Goal: Communication & Community: Answer question/provide support

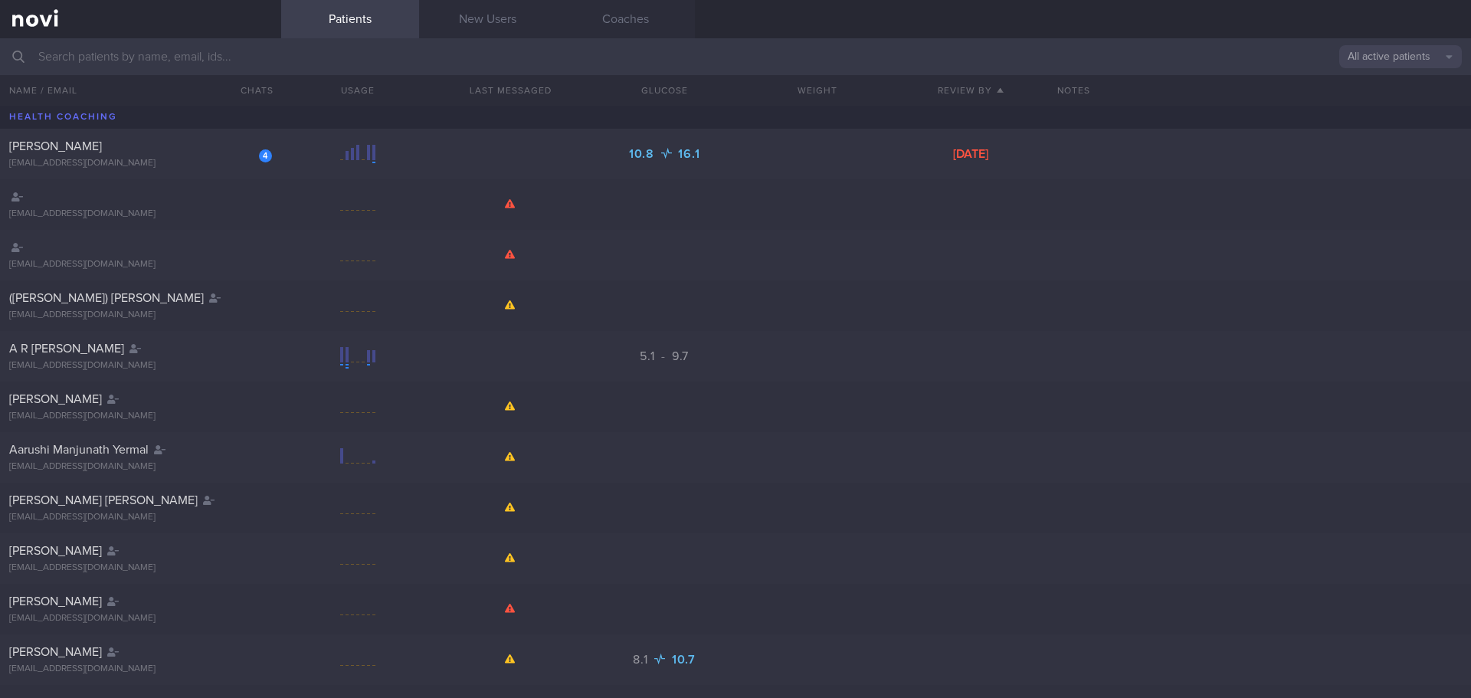
click at [420, 47] on input "text" at bounding box center [735, 56] width 1471 height 37
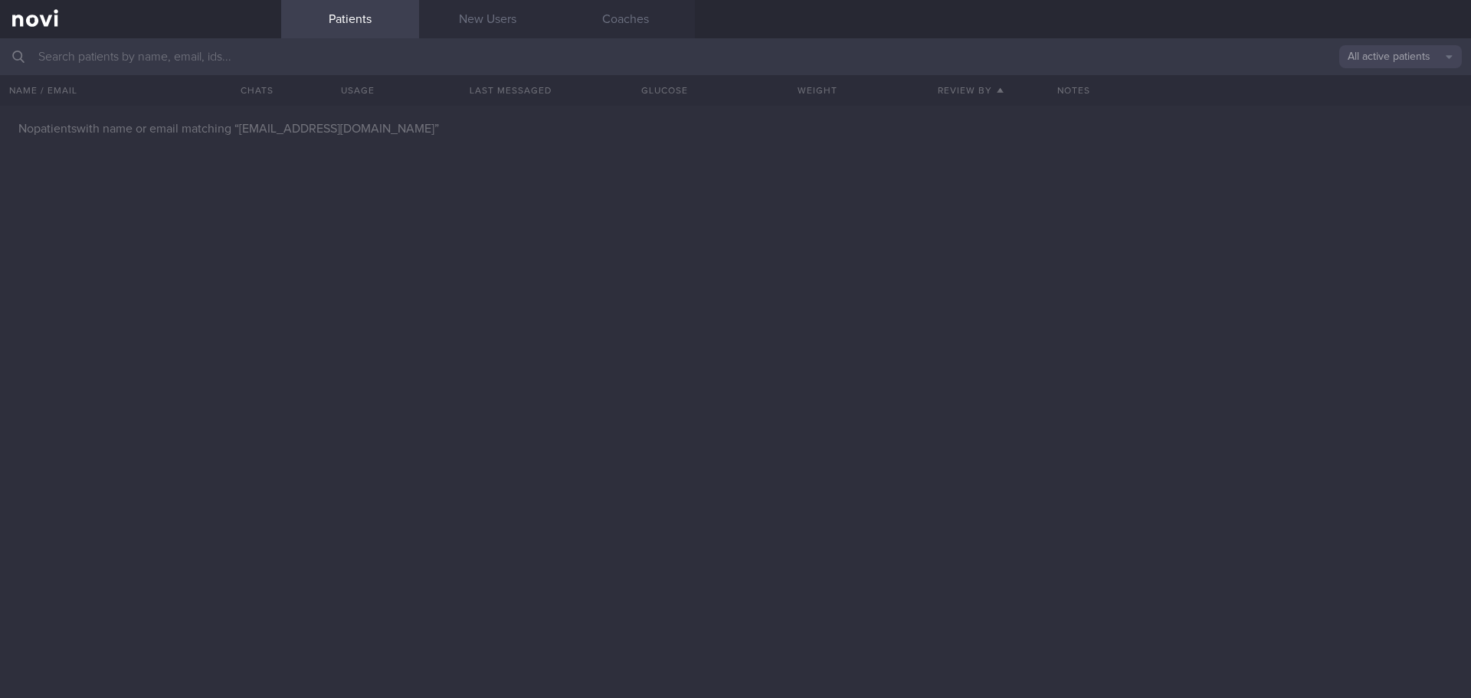
type input "[EMAIL_ADDRESS][DOMAIN_NAME]"
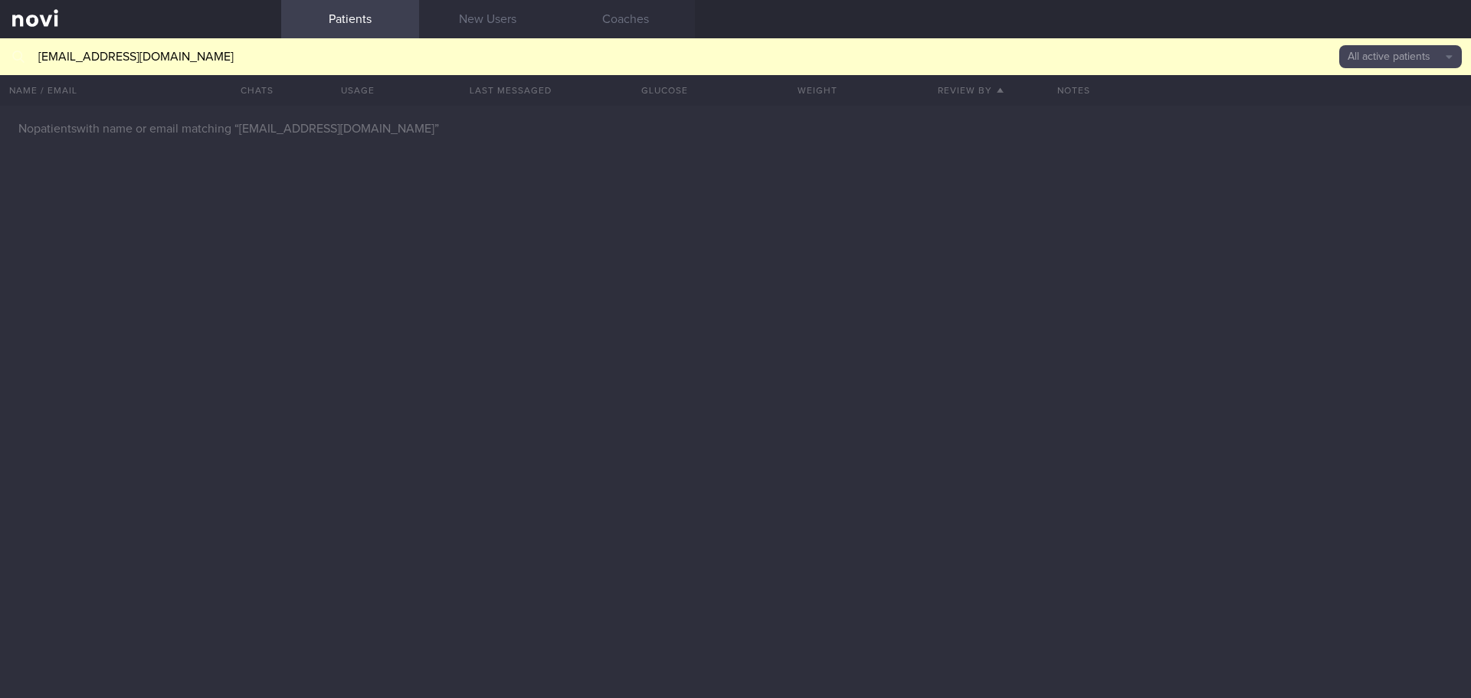
drag, startPoint x: 370, startPoint y: 57, endPoint x: 102, endPoint y: 2, distance: 273.7
click at [368, 54] on input "[EMAIL_ADDRESS][DOMAIN_NAME]" at bounding box center [735, 56] width 1471 height 37
click at [345, 15] on link "Patients" at bounding box center [350, 19] width 138 height 38
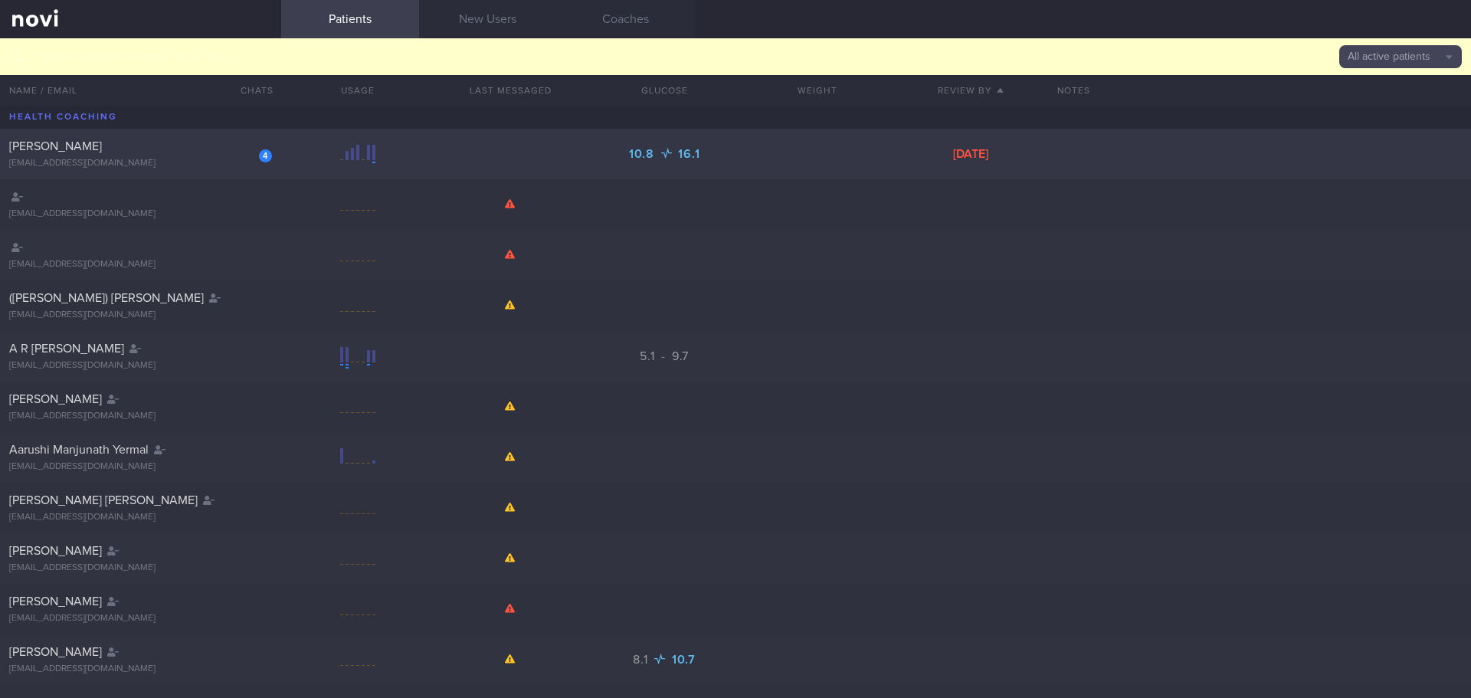
click at [73, 146] on span "[PERSON_NAME]" at bounding box center [55, 146] width 93 height 12
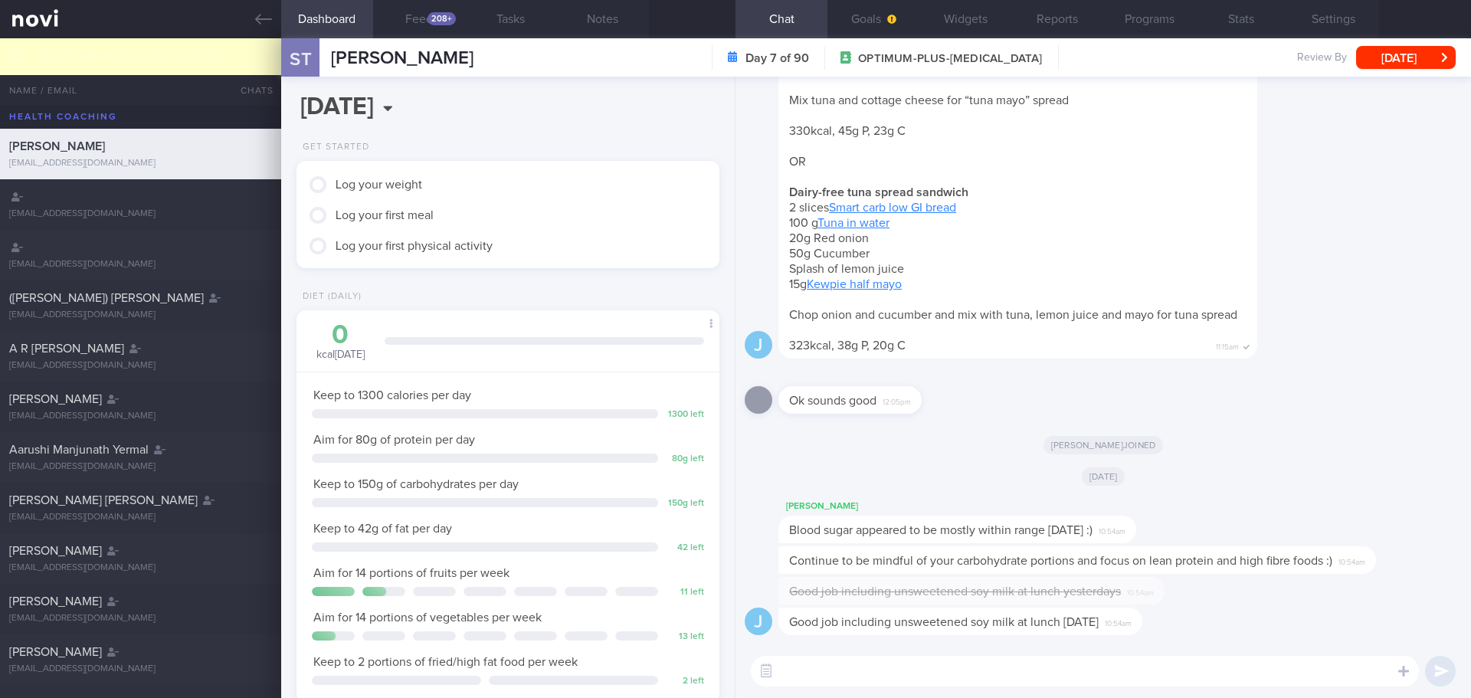
scroll to position [235, 391]
click at [946, 665] on textarea at bounding box center [1085, 671] width 668 height 31
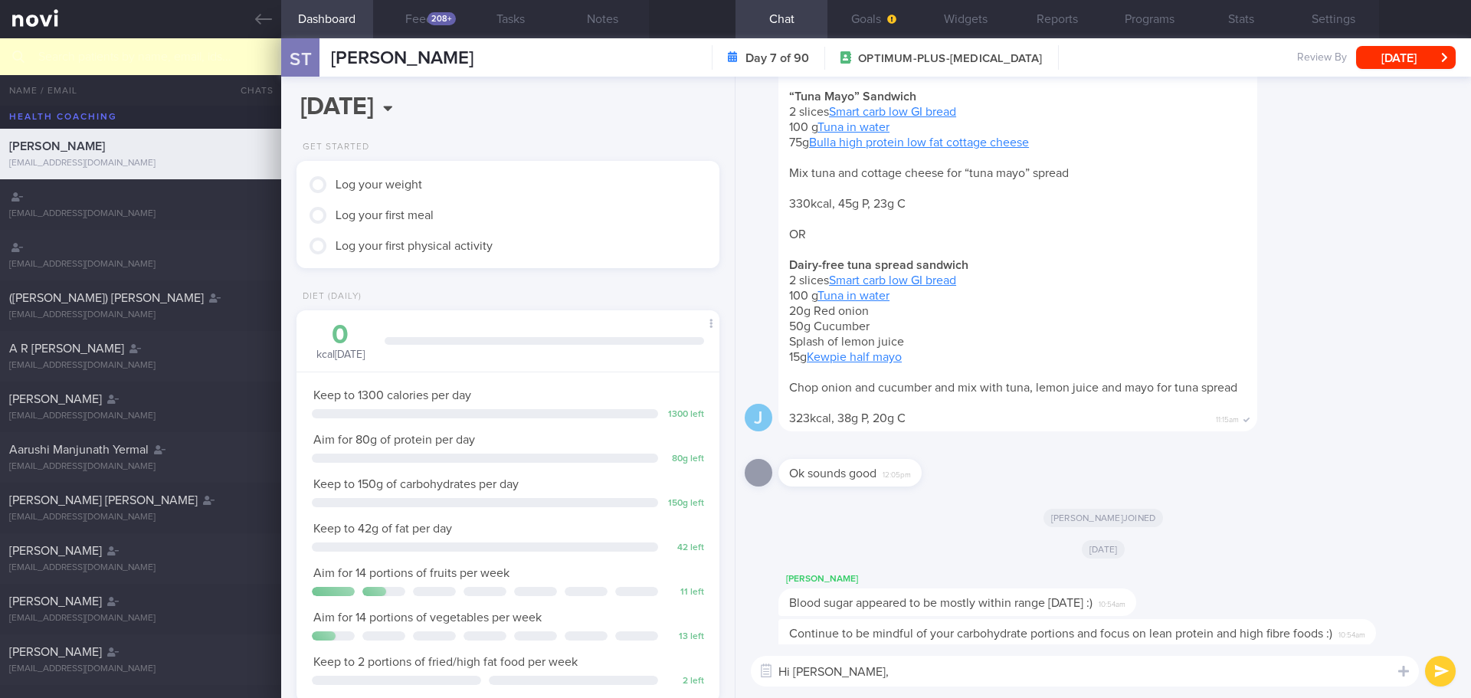
scroll to position [0, 0]
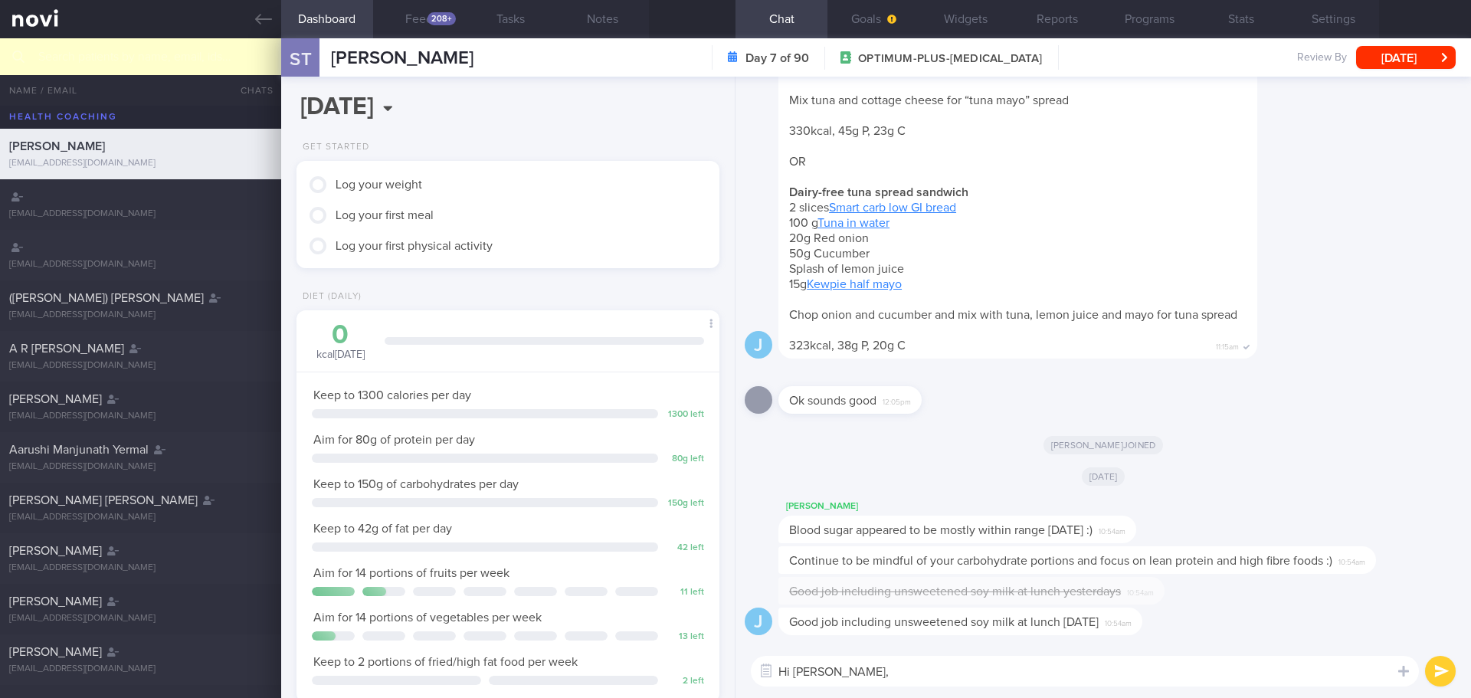
type textarea "Hi [PERSON_NAME],"
click at [1238, 631] on div "J Good job including unsweetened soy milk at lunch [DATE] 10:54am" at bounding box center [1102, 625] width 717 height 37
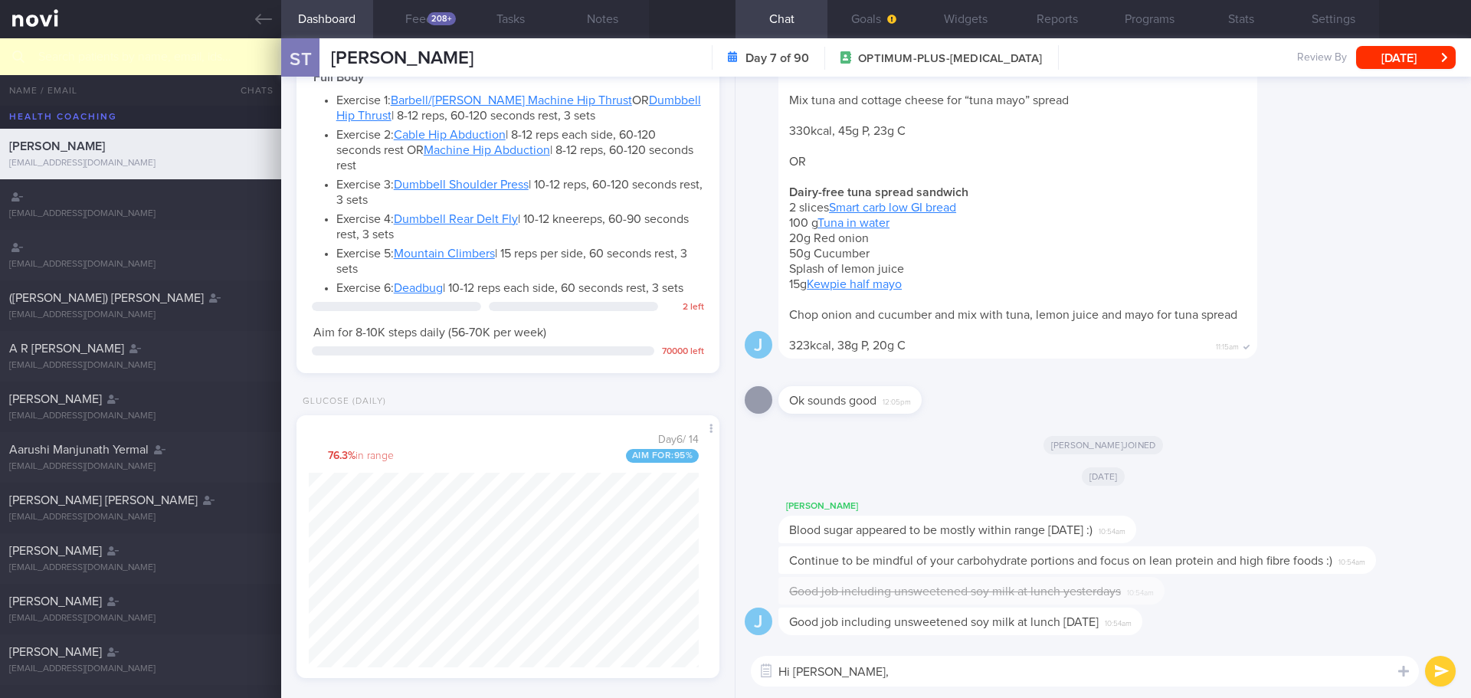
scroll to position [1167, 0]
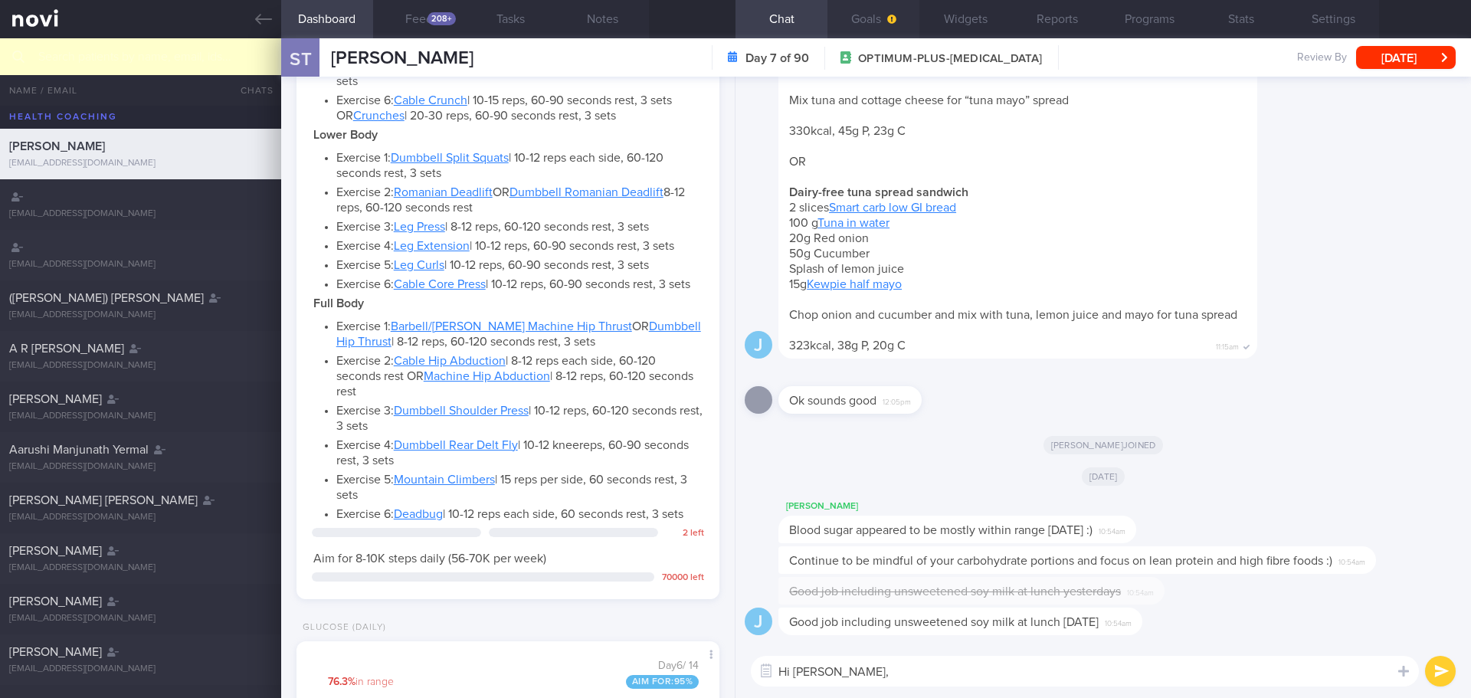
click at [862, 8] on button "Goals" at bounding box center [873, 19] width 92 height 38
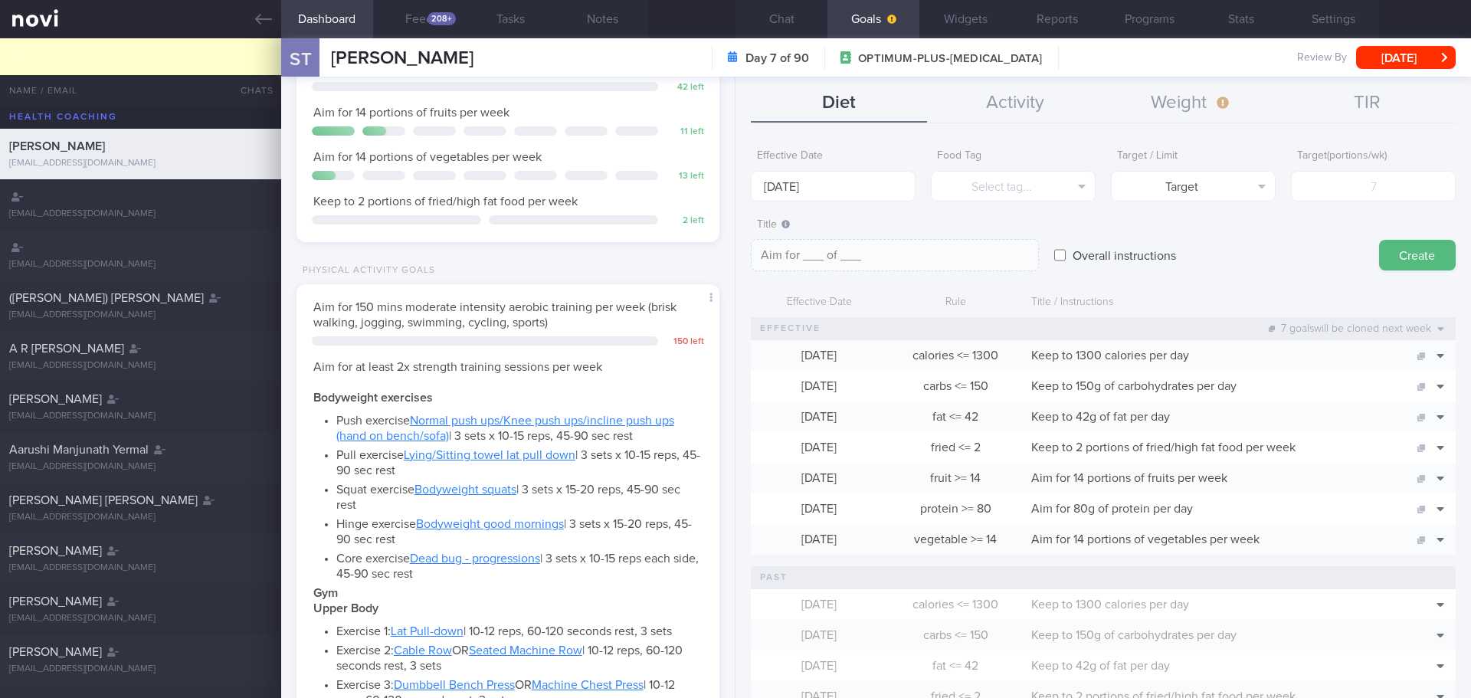
scroll to position [172, 0]
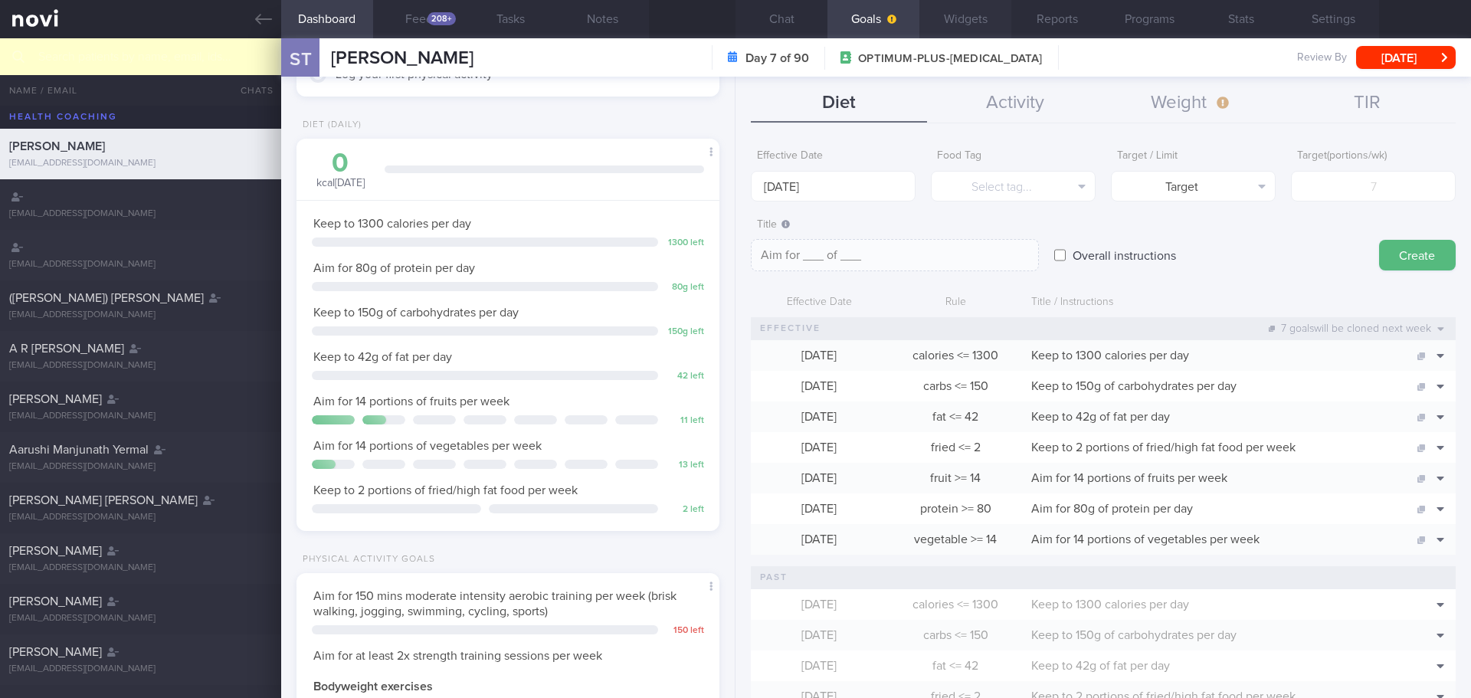
click at [962, 15] on button "Widgets" at bounding box center [965, 19] width 92 height 38
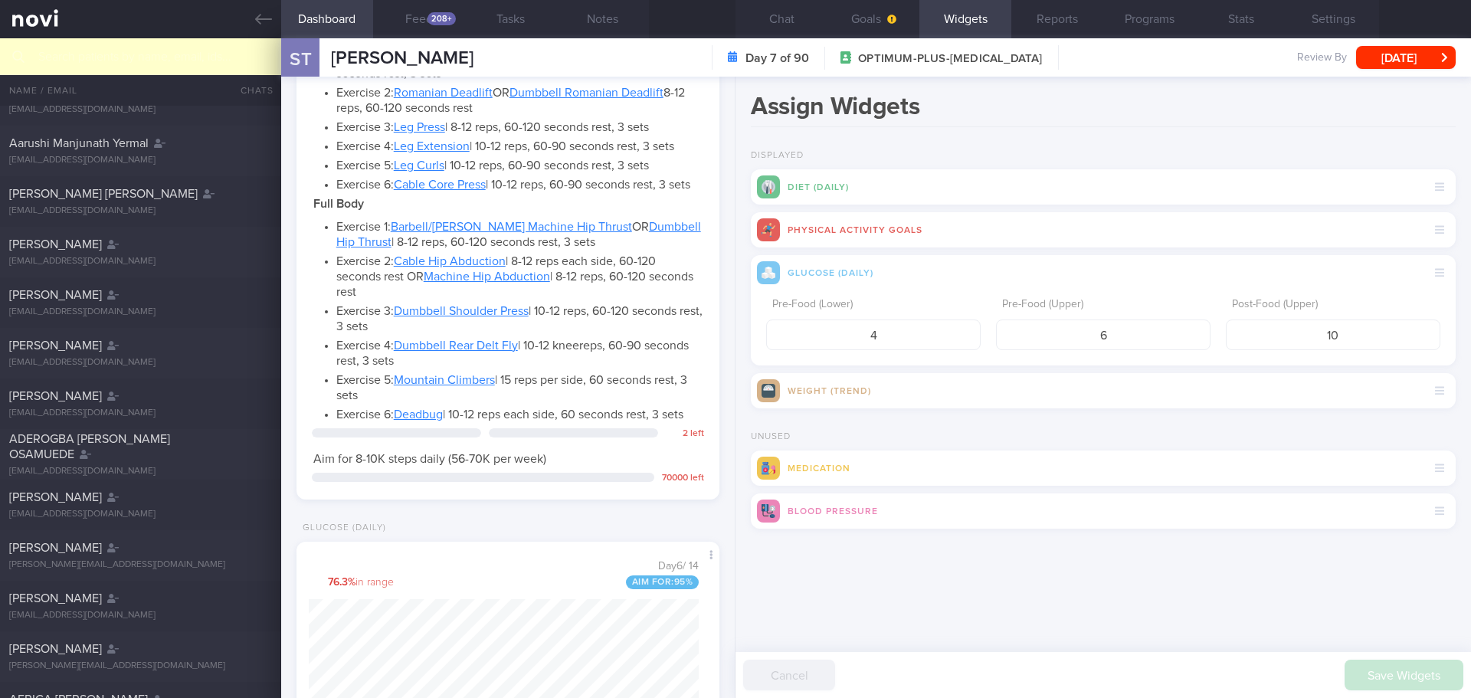
scroll to position [1550, 0]
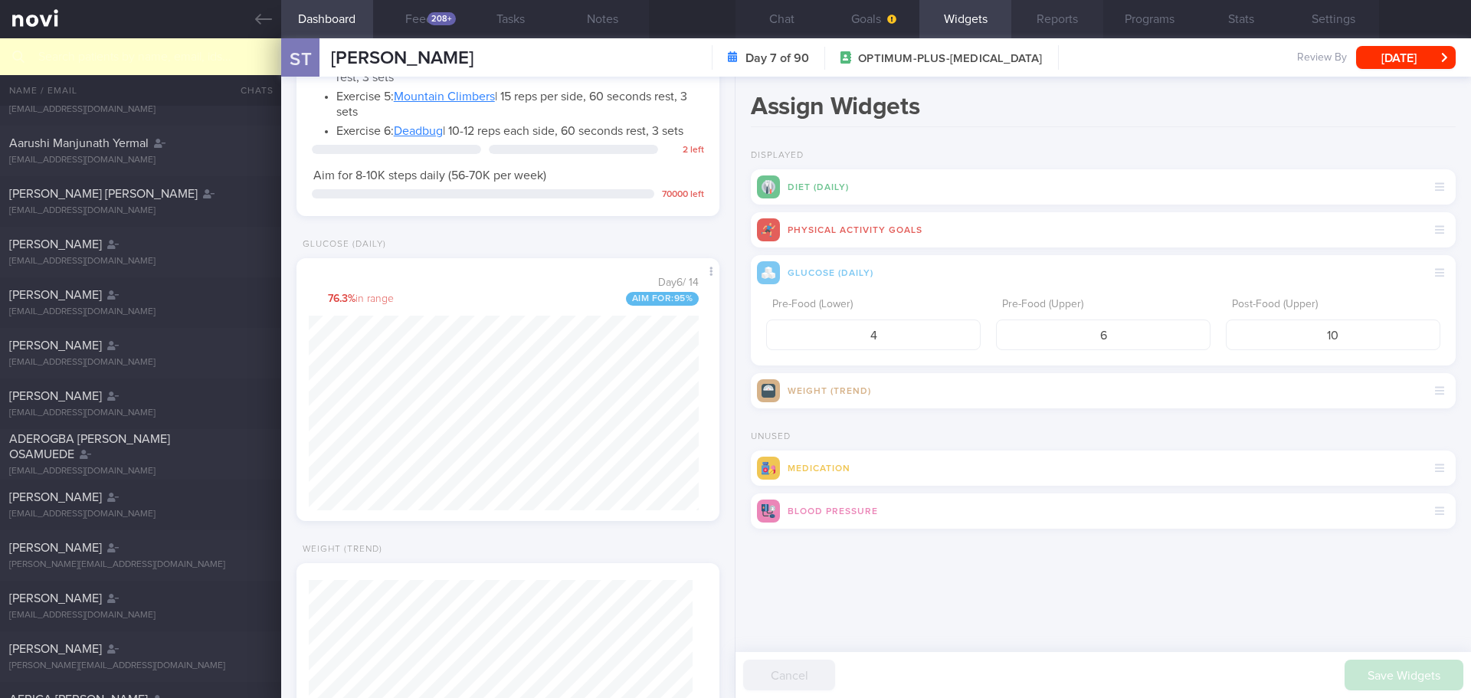
click at [1036, 18] on button "Reports" at bounding box center [1057, 19] width 92 height 38
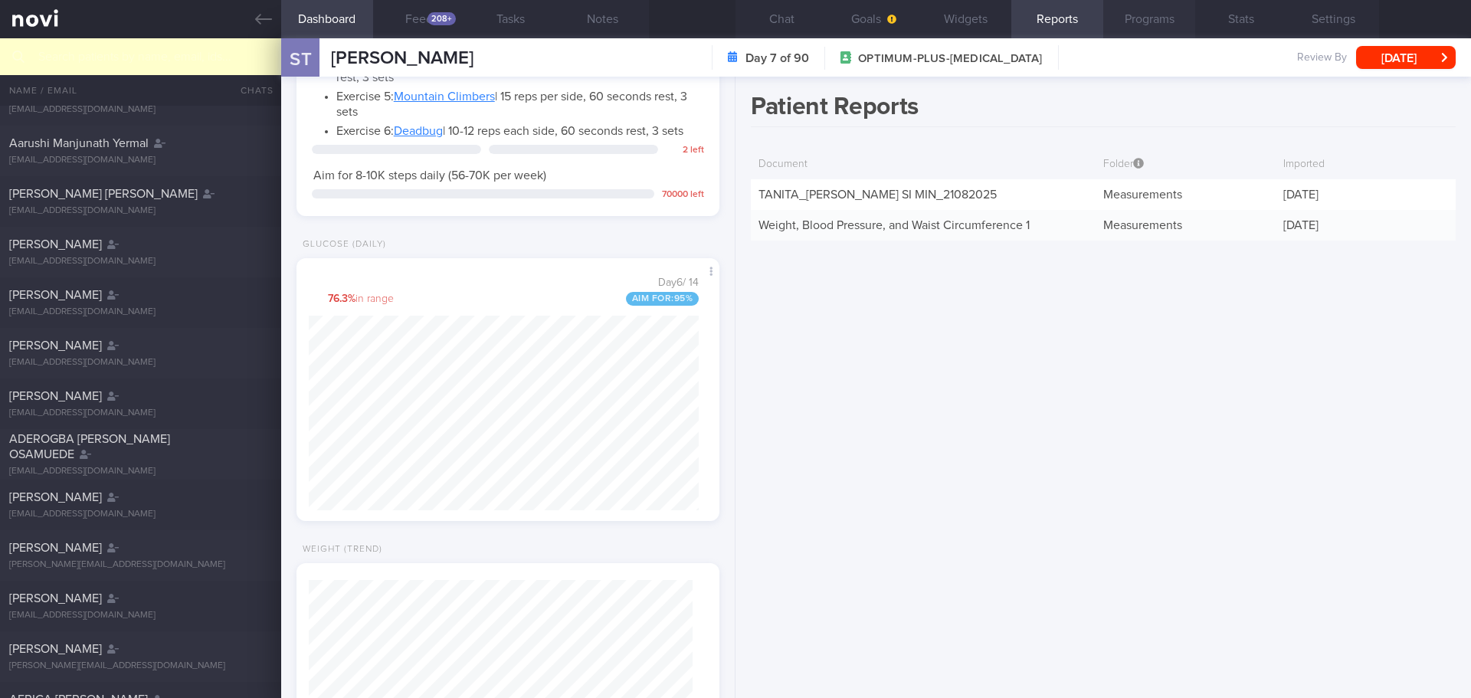
click at [1141, 20] on button "Programs" at bounding box center [1149, 19] width 92 height 38
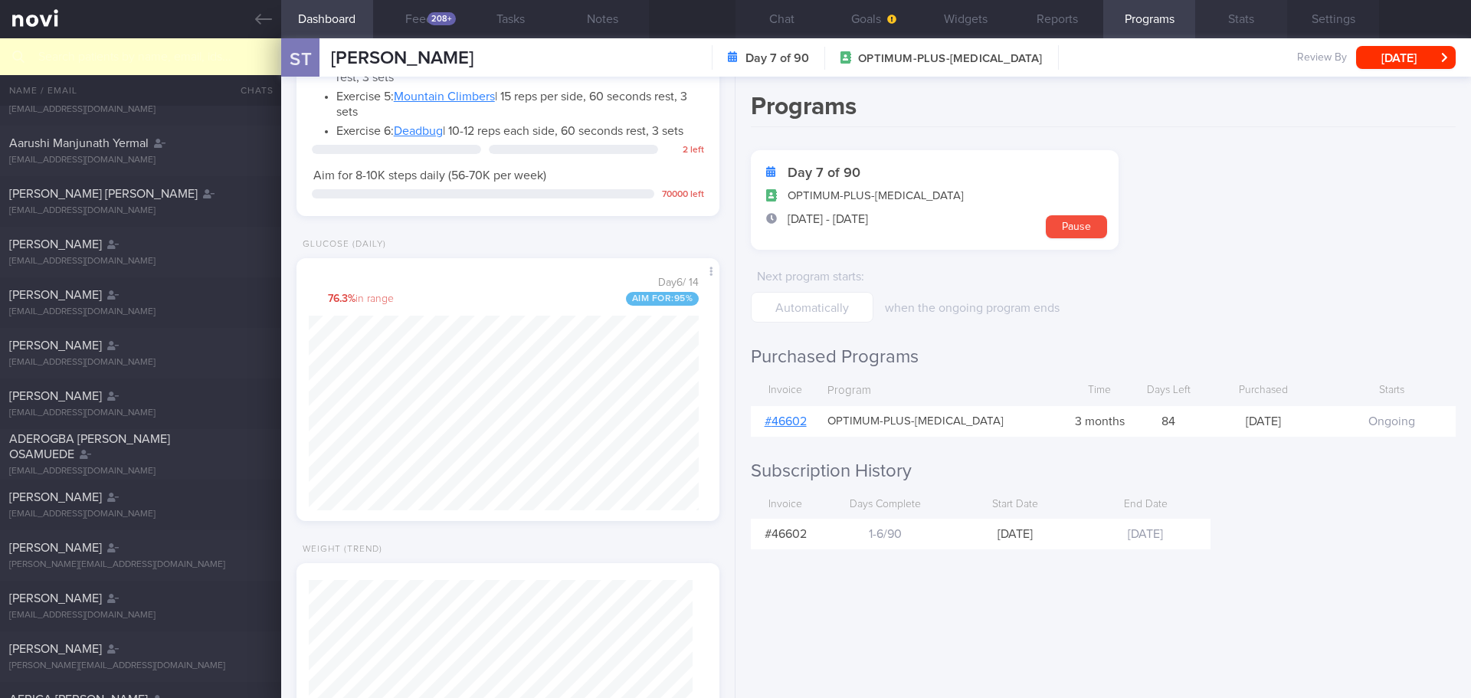
click at [1233, 21] on button "Stats" at bounding box center [1241, 19] width 92 height 38
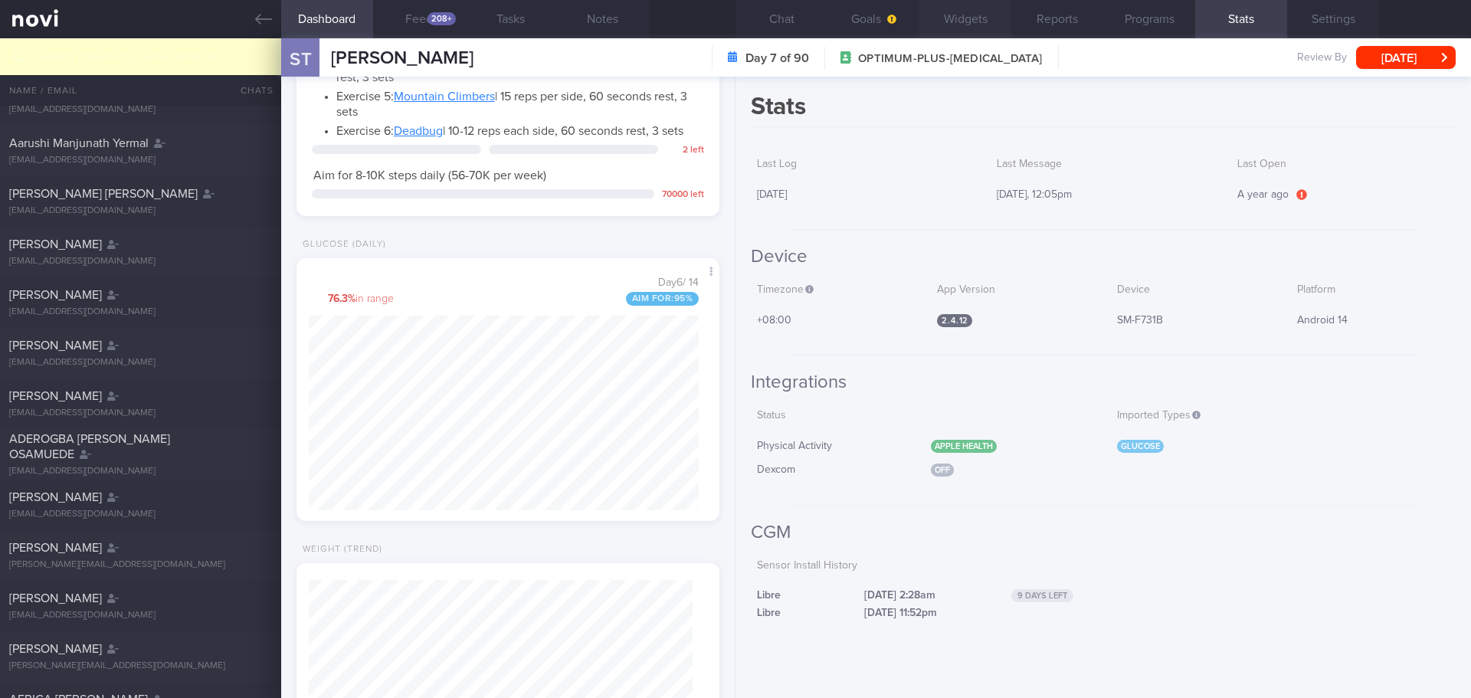
click at [936, 22] on button "Widgets" at bounding box center [965, 19] width 92 height 38
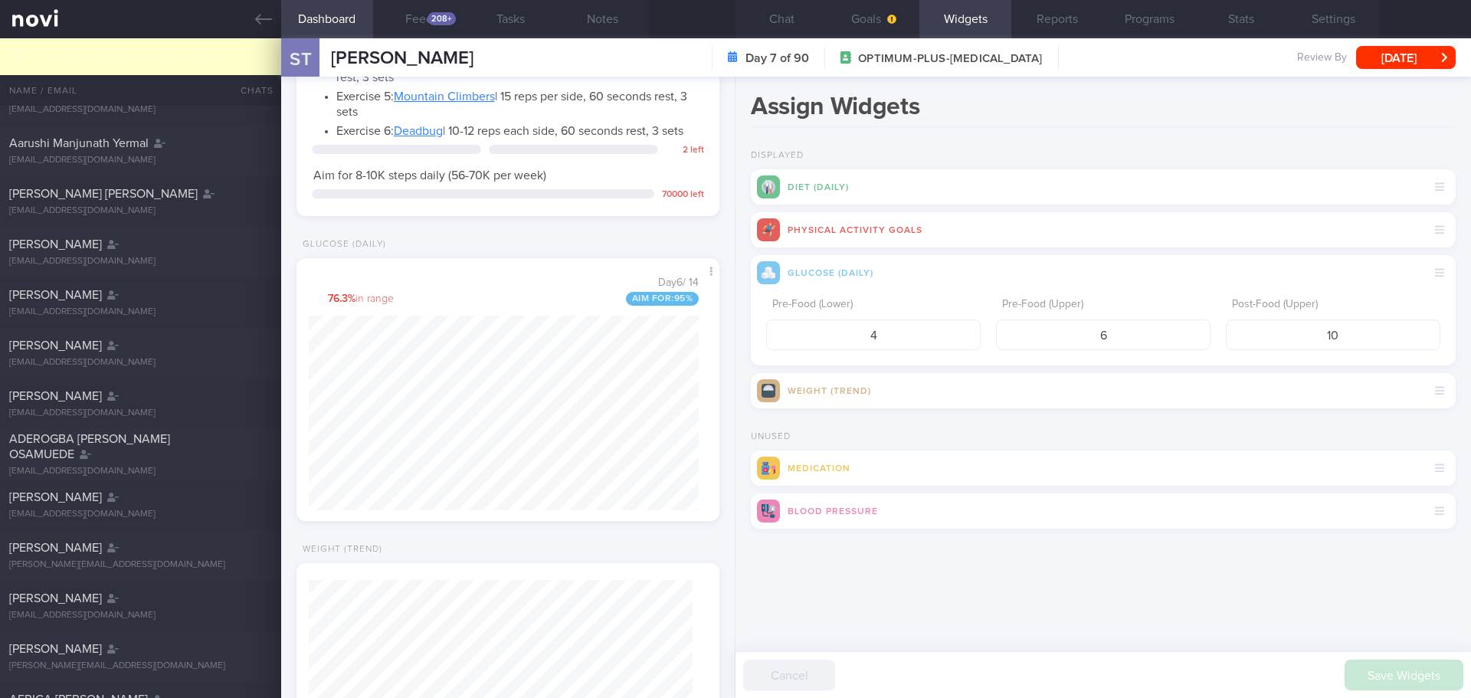
click at [810, 195] on div "Diet (Daily)" at bounding box center [1103, 186] width 705 height 35
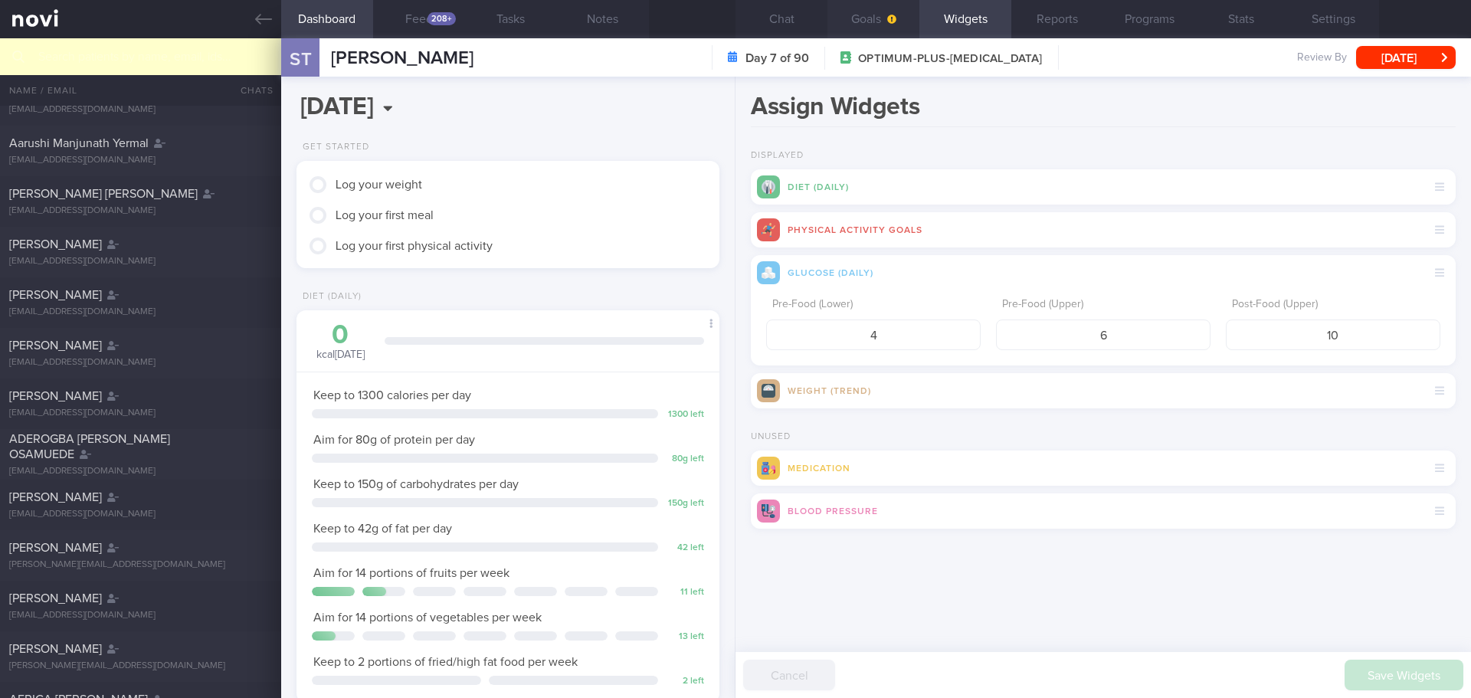
click at [863, 16] on button "Goals" at bounding box center [873, 19] width 92 height 38
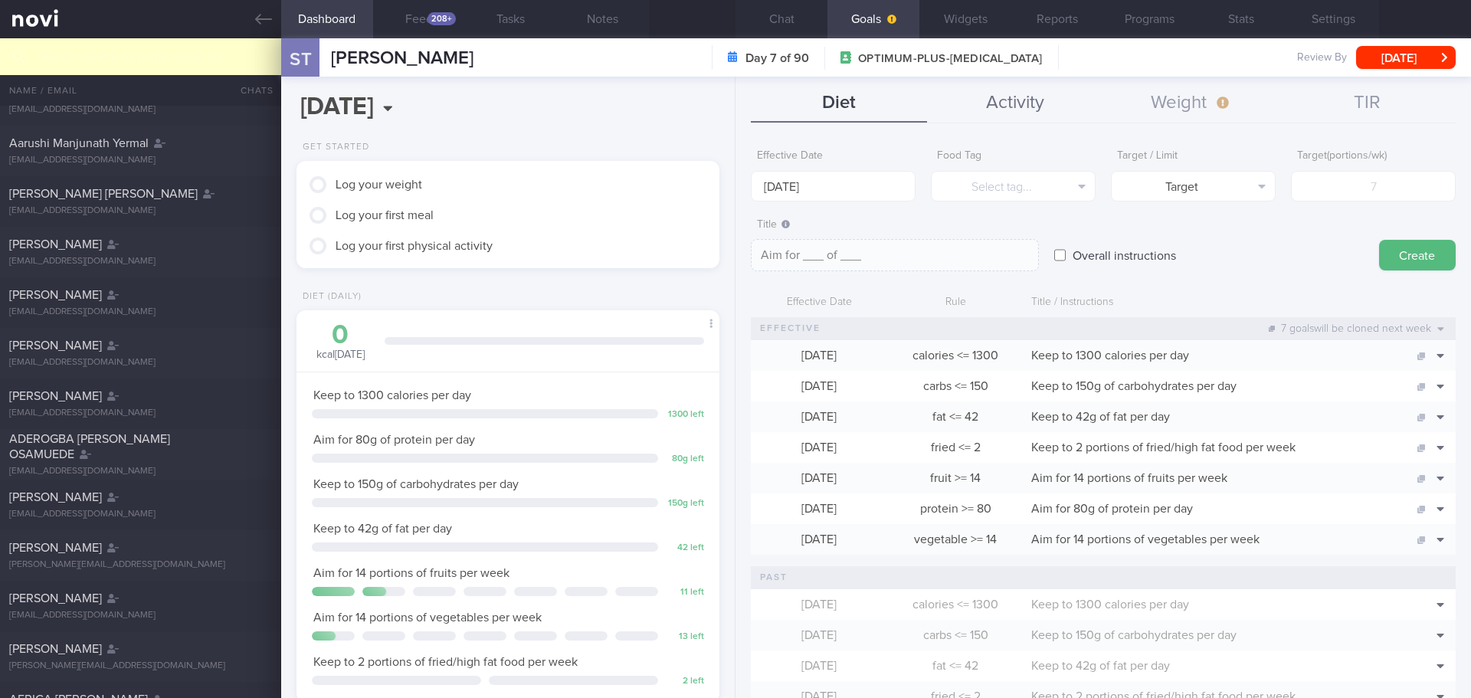
click at [1024, 108] on button "Activity" at bounding box center [1015, 103] width 176 height 38
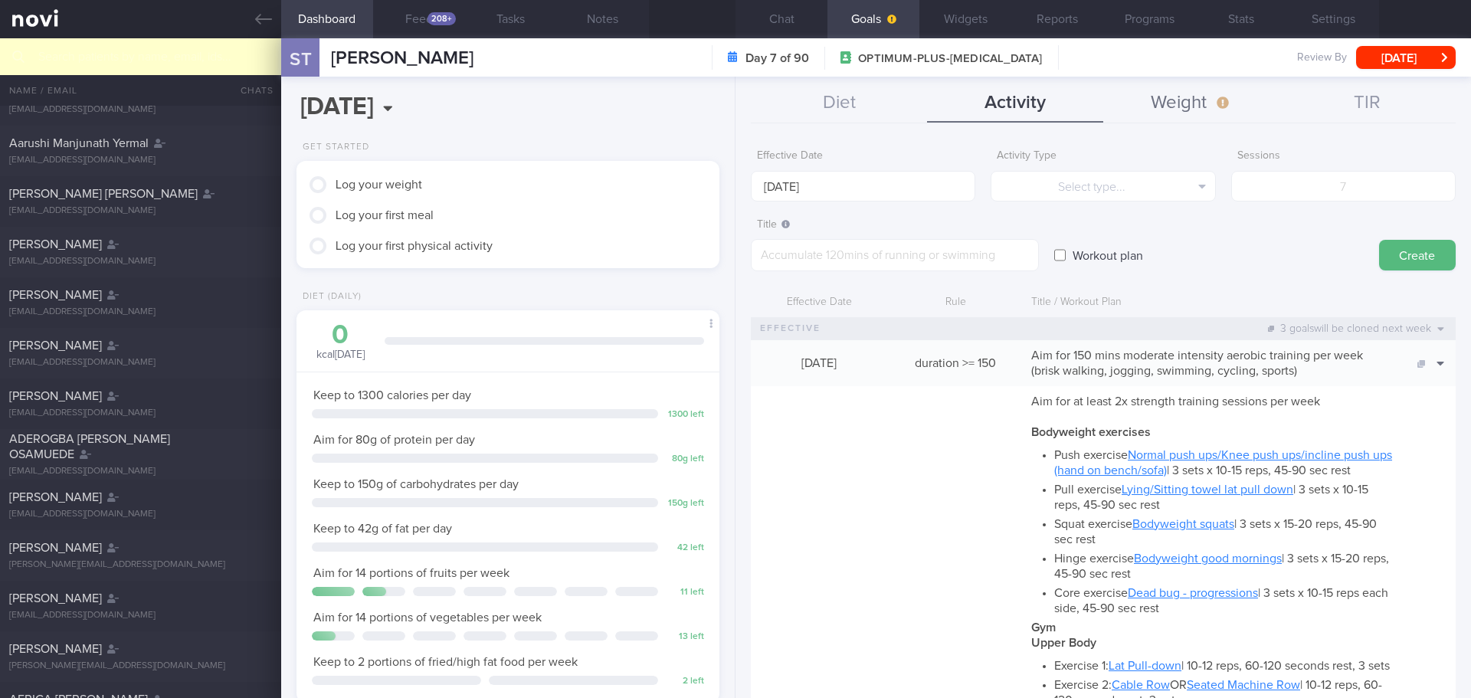
click at [1181, 105] on button "Weight" at bounding box center [1191, 103] width 176 height 38
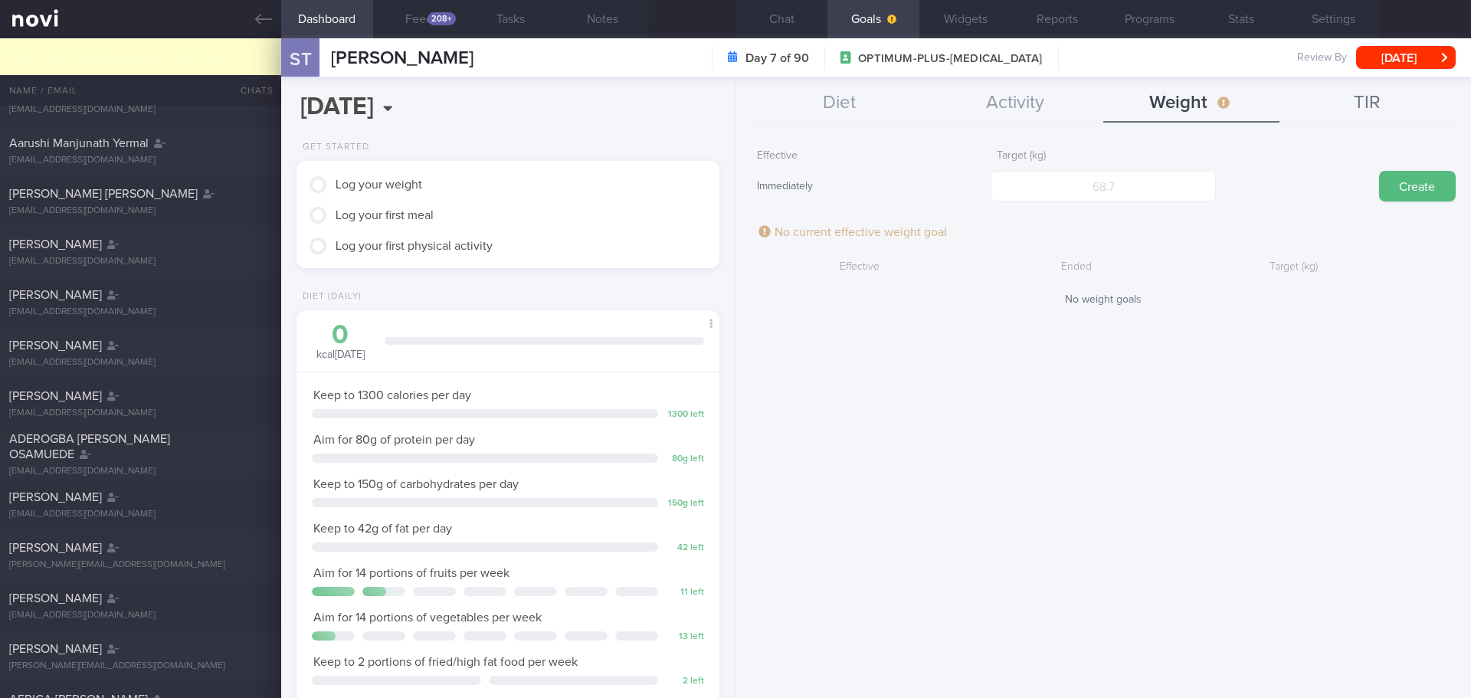
click at [1356, 96] on button "TIR" at bounding box center [1367, 103] width 176 height 38
click at [840, 116] on button "Diet" at bounding box center [839, 103] width 176 height 38
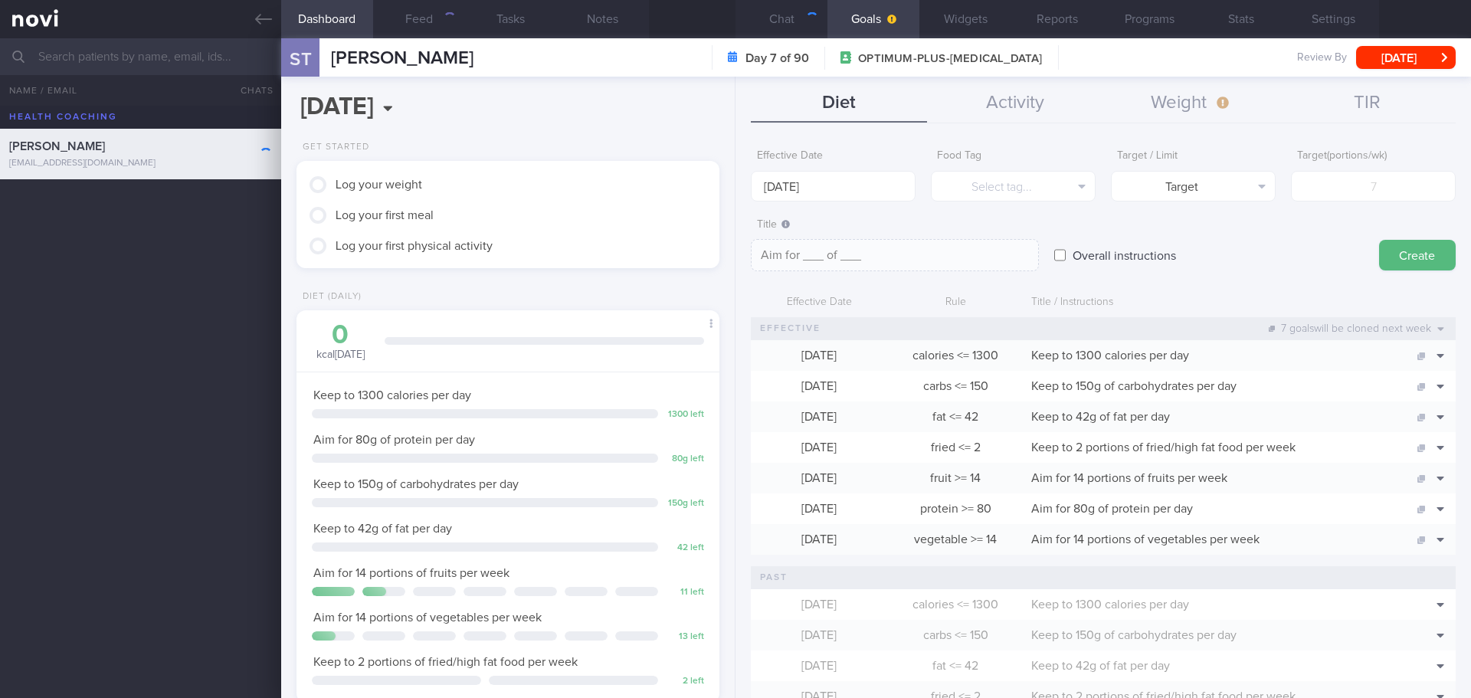
scroll to position [235, 391]
drag, startPoint x: 770, startPoint y: 19, endPoint x: 772, endPoint y: 34, distance: 15.5
click at [770, 19] on button "Chat" at bounding box center [781, 19] width 92 height 38
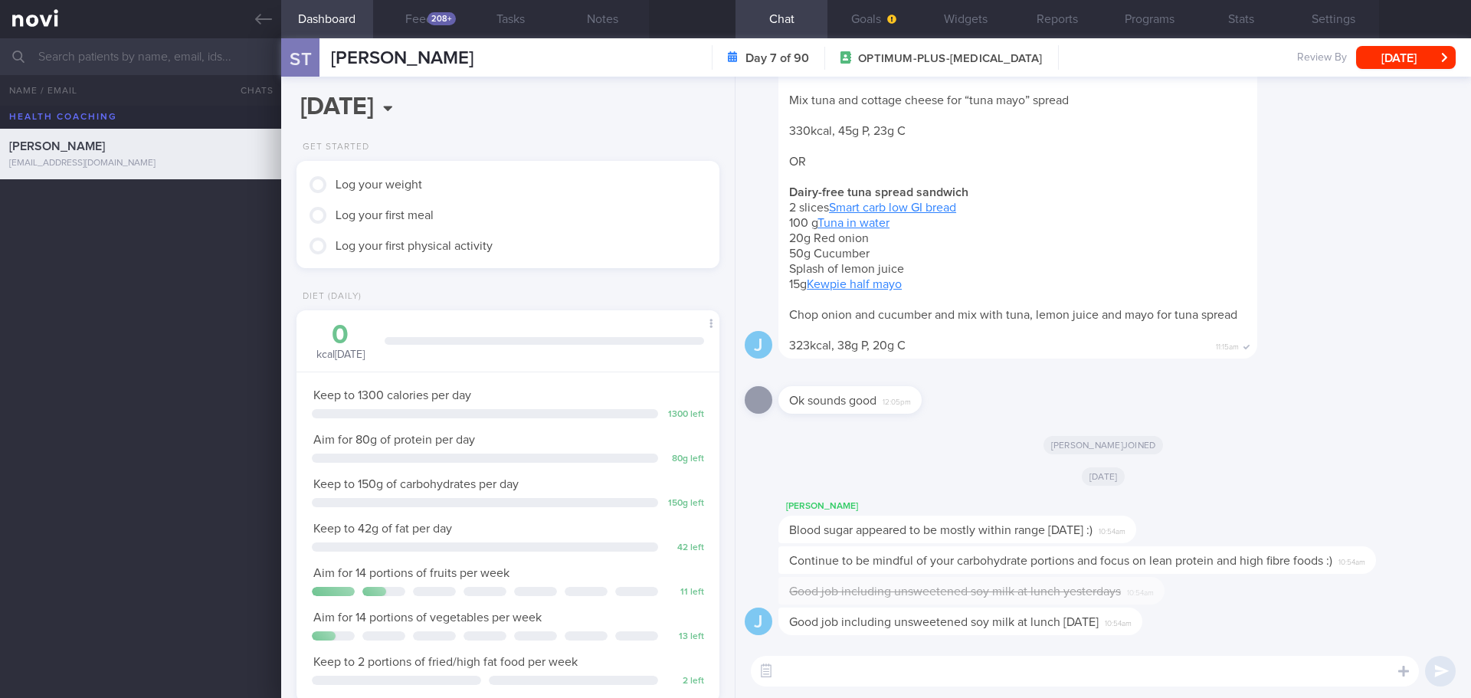
click at [807, 679] on textarea at bounding box center [1085, 671] width 668 height 31
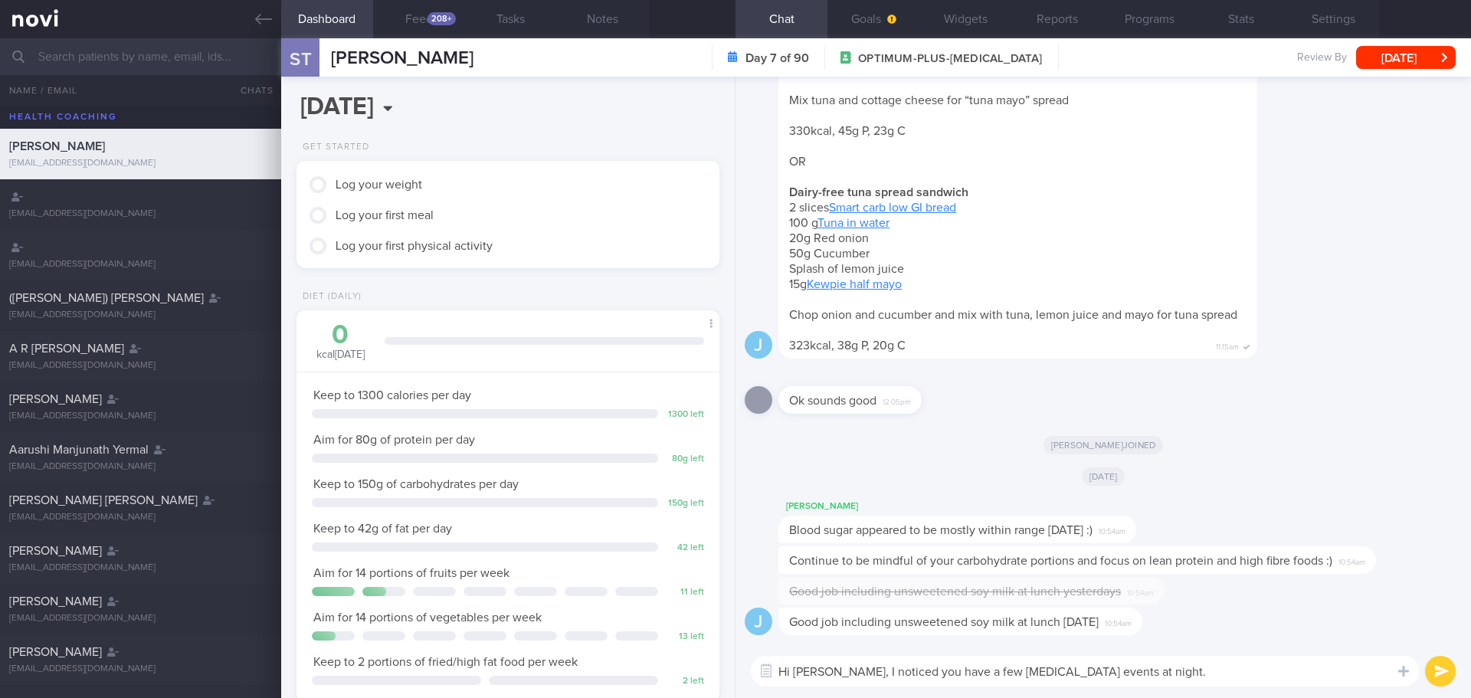
click at [973, 673] on textarea "Hi Sherilyn, I noticed you have a few low blood sugar events at night." at bounding box center [1085, 671] width 668 height 31
click at [960, 674] on textarea "Hi Sherilyn, I noticed you have a 2 low blood sugar events at night." at bounding box center [1085, 671] width 668 height 31
click at [1151, 673] on textarea "Hi Sherilyn, I noticed you have a 2 low blood sugar events at night." at bounding box center [1085, 671] width 668 height 31
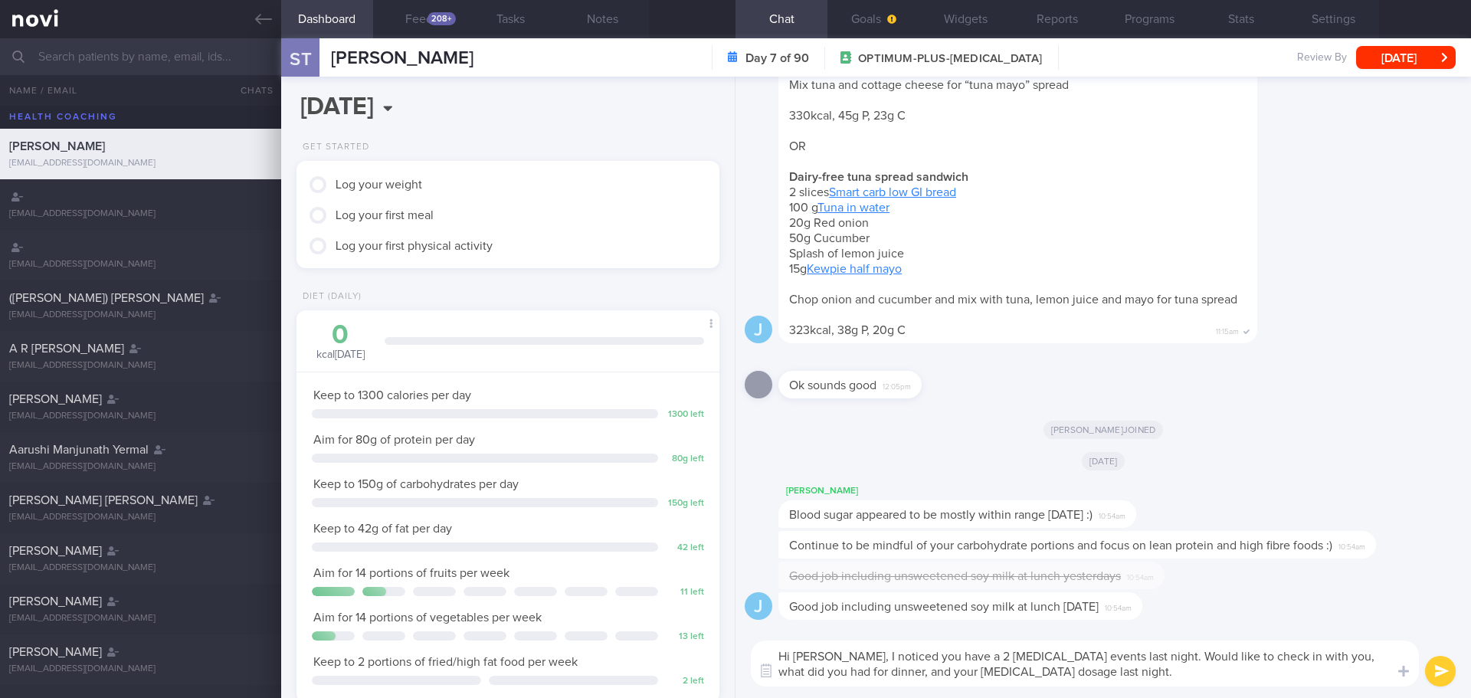
click at [1318, 657] on textarea "Hi Sherilyn, I noticed you have a 2 low blood sugar events last night. Would li…" at bounding box center [1085, 663] width 668 height 46
click at [1088, 676] on textarea "Hi Sherilyn, I noticed you have a 2 low blood sugar events last night. Would li…" at bounding box center [1085, 663] width 668 height 46
click at [953, 659] on textarea "Hi Sherilyn, I noticed you have a 2 low blood sugar events last night. Would li…" at bounding box center [1085, 663] width 668 height 46
click at [1130, 663] on textarea "Hi Sherilyn, I noticed you had 2 low blood sugar events last night. Would like …" at bounding box center [1085, 663] width 668 height 46
type textarea "Hi Sherilyn, I noticed you had 2 low blood sugar events last night, would like …"
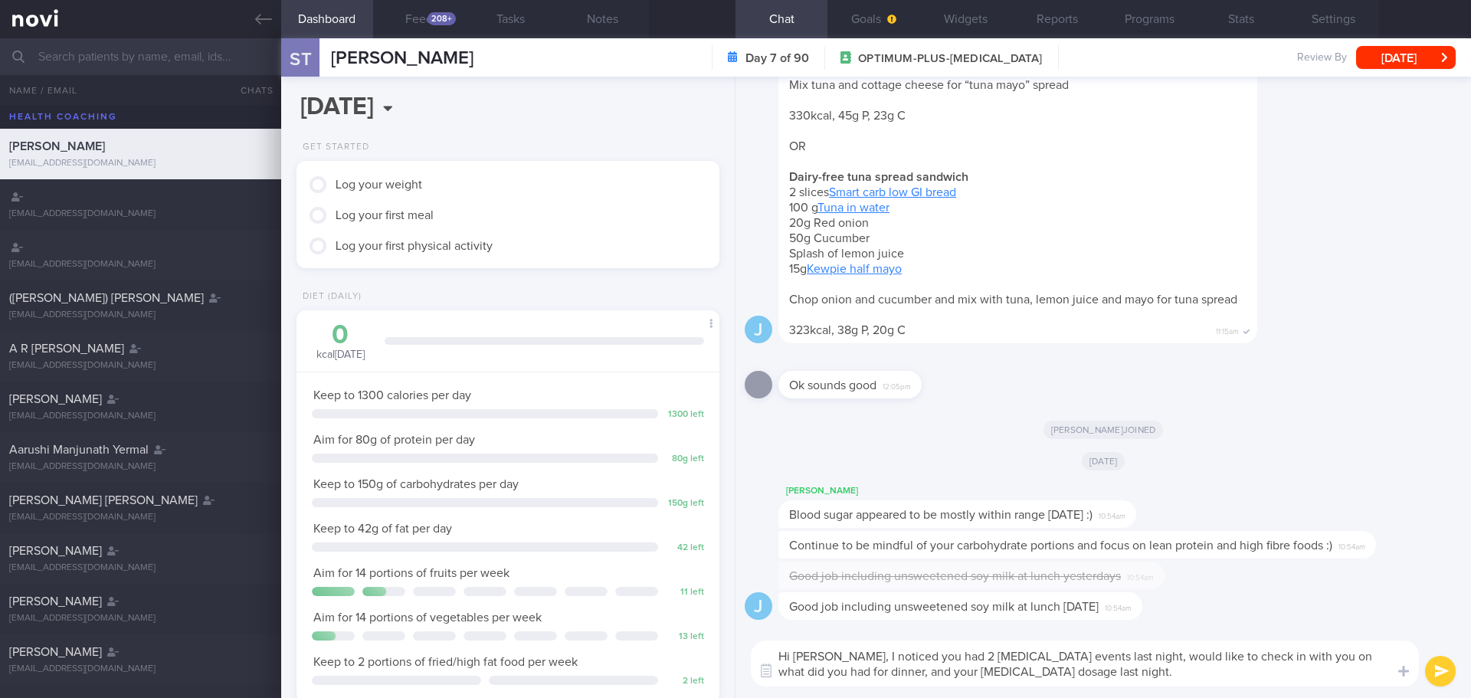
click at [1092, 680] on textarea "Hi Sherilyn, I noticed you had 2 low blood sugar events last night, would like …" at bounding box center [1085, 663] width 668 height 46
click at [1115, 664] on textarea "Hi Sherilyn, I noticed you had 2 low blood sugar events last night, would like …" at bounding box center [1085, 663] width 668 height 46
